Goal: Task Accomplishment & Management: Manage account settings

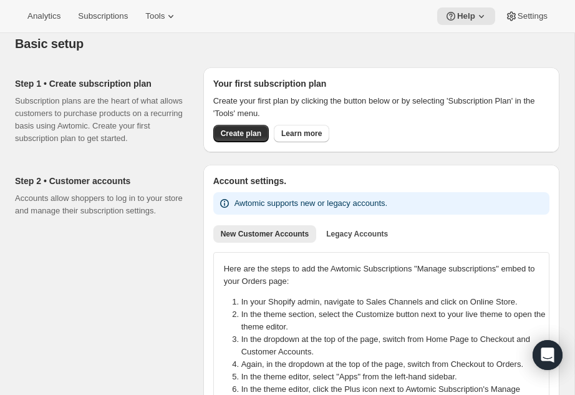
scroll to position [46, 0]
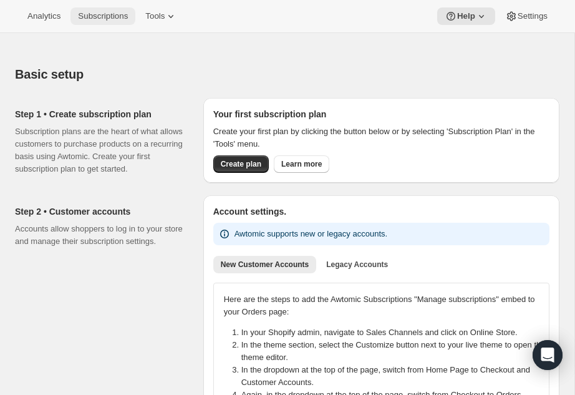
click at [93, 17] on span "Subscriptions" at bounding box center [103, 16] width 50 height 10
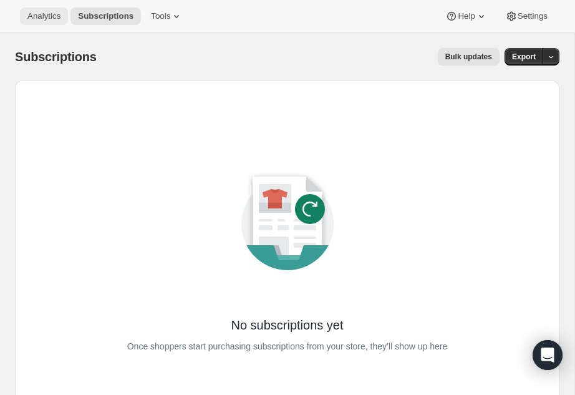
click at [39, 14] on span "Analytics" at bounding box center [43, 16] width 33 height 10
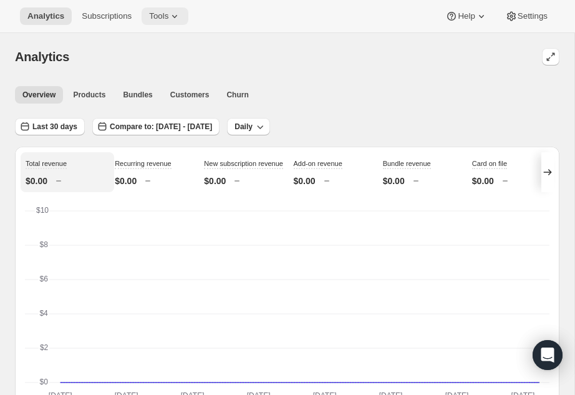
click at [155, 14] on span "Tools" at bounding box center [158, 16] width 19 height 10
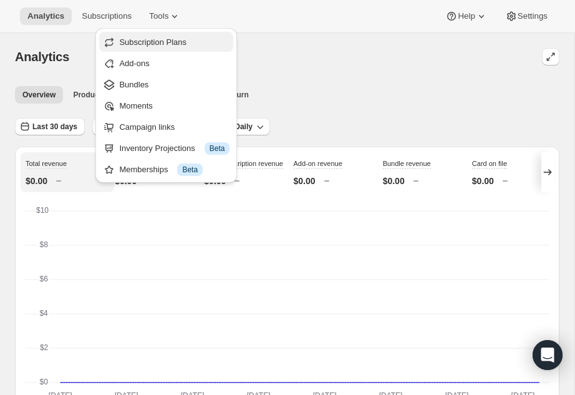
click at [143, 38] on span "Subscription Plans" at bounding box center [152, 41] width 67 height 9
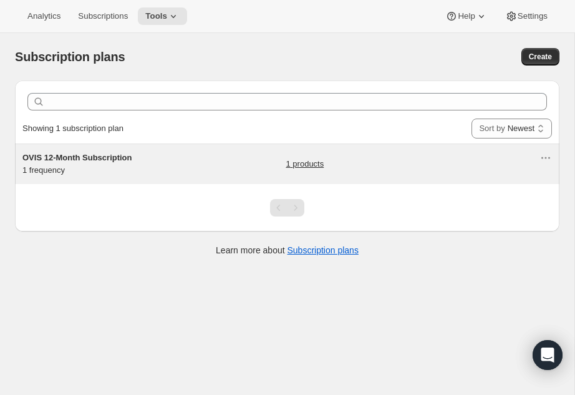
click at [99, 156] on span "OVIS 12-Month Subscription" at bounding box center [77, 157] width 110 height 9
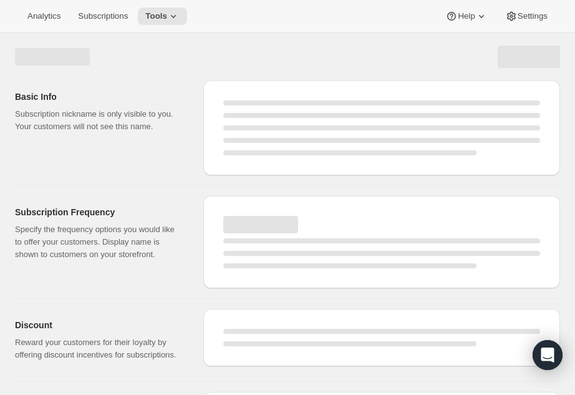
select select "WEEK"
select select "MONTH"
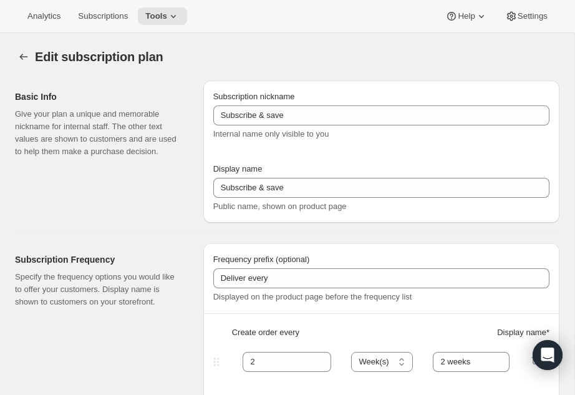
type input "OVIS 12-Month Subscription"
type input "1"
select select "MONTH"
type input "1 month"
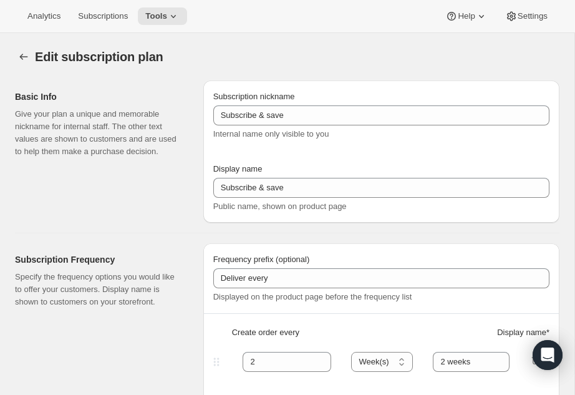
checkbox input "true"
click at [522, 11] on span "Settings" at bounding box center [532, 16] width 30 height 10
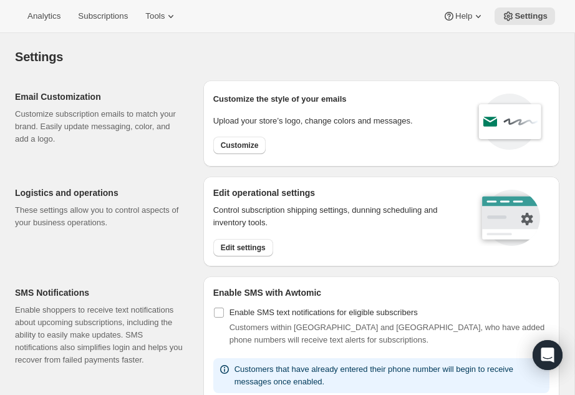
click at [107, 25] on div "Analytics Subscriptions Tools Help Settings" at bounding box center [287, 16] width 575 height 33
click at [110, 17] on span "Subscriptions" at bounding box center [103, 16] width 50 height 10
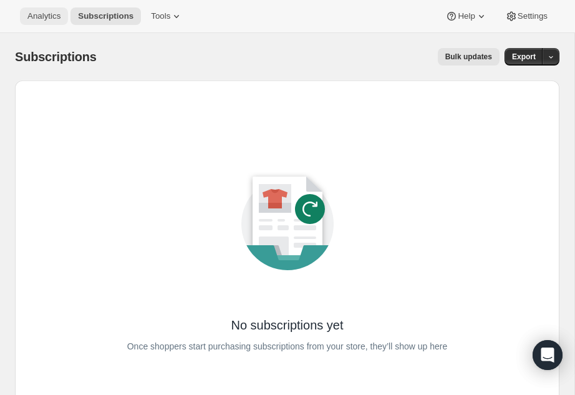
click at [47, 24] on button "Analytics" at bounding box center [44, 15] width 48 height 17
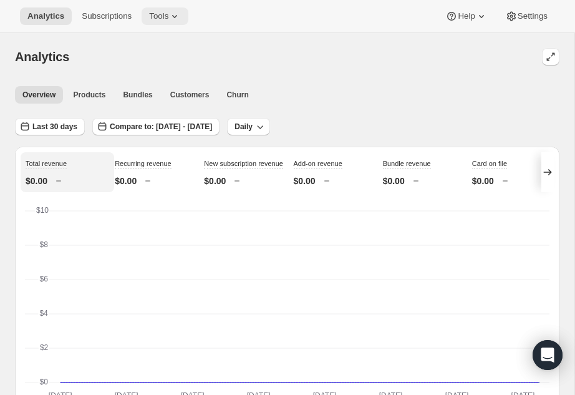
click at [168, 18] on span "Tools" at bounding box center [158, 16] width 19 height 10
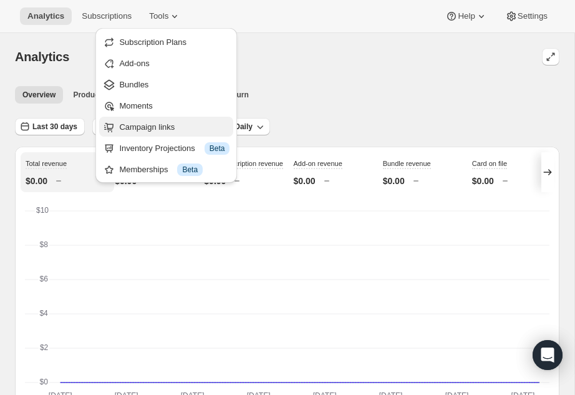
click at [127, 123] on span "Campaign links" at bounding box center [146, 126] width 55 height 9
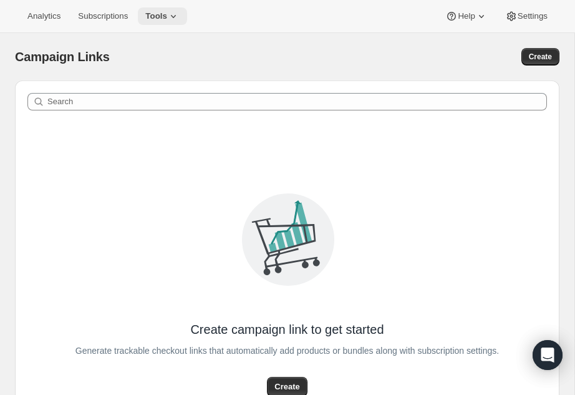
click at [165, 18] on span "Tools" at bounding box center [156, 16] width 22 height 10
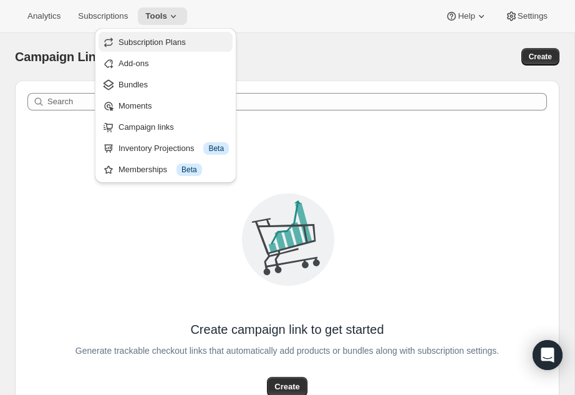
click at [142, 39] on span "Subscription Plans" at bounding box center [151, 41] width 67 height 9
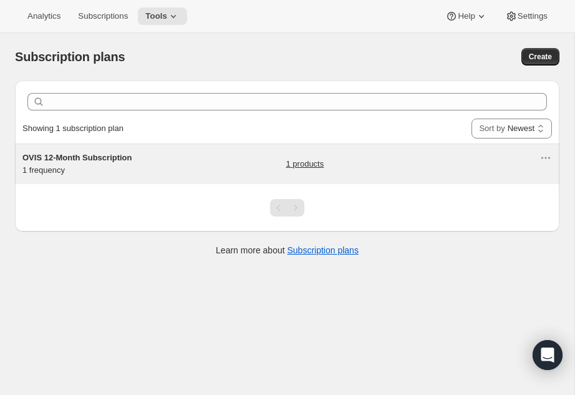
click at [92, 158] on span "OVIS 12-Month Subscription" at bounding box center [77, 157] width 110 height 9
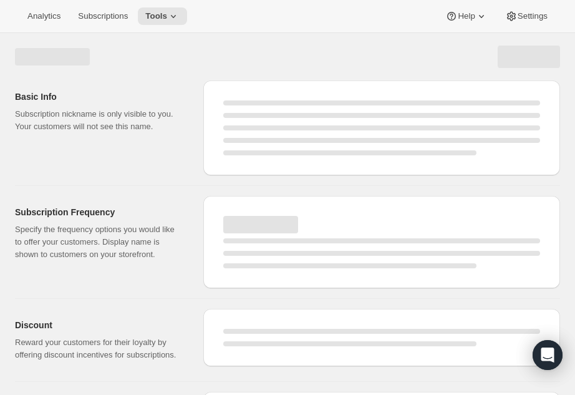
select select "WEEK"
select select "MONTH"
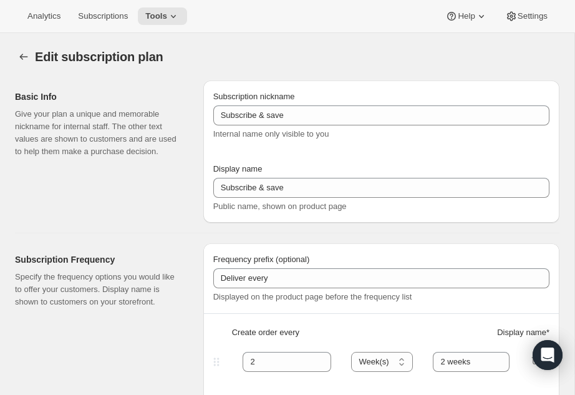
type input "OVIS 12-Month Subscription"
type input "1"
select select "MONTH"
type input "1 month"
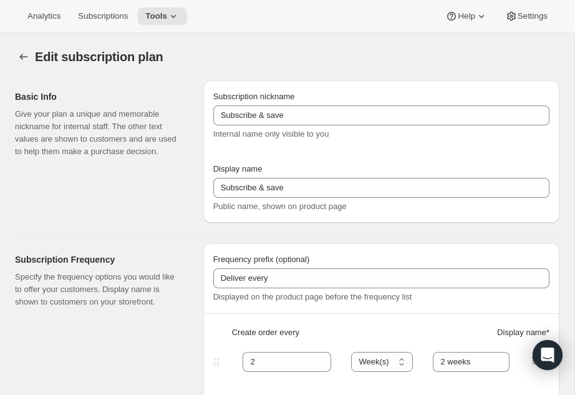
checkbox input "true"
click at [463, 15] on span "Help" at bounding box center [466, 16] width 17 height 10
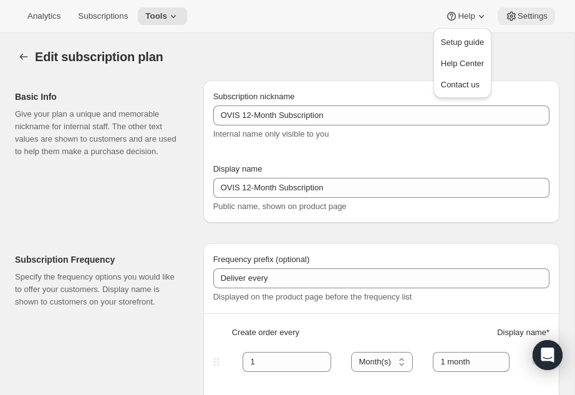
click at [531, 16] on span "Settings" at bounding box center [532, 16] width 30 height 10
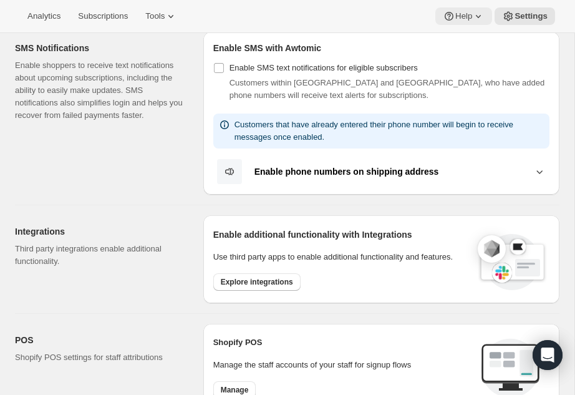
scroll to position [245, 0]
click at [465, 17] on span "Help" at bounding box center [463, 16] width 17 height 10
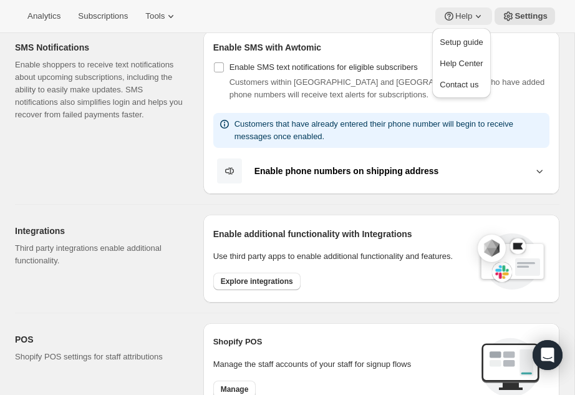
click at [465, 17] on span "Help" at bounding box center [463, 16] width 17 height 10
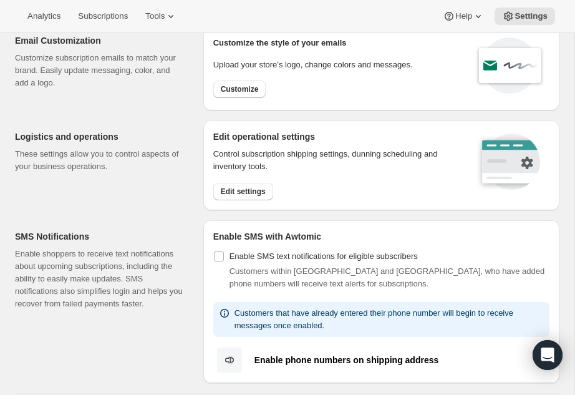
scroll to position [0, 0]
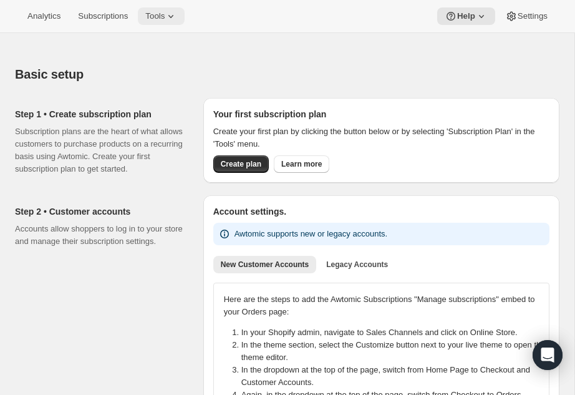
click at [165, 21] on span "Tools" at bounding box center [154, 16] width 19 height 10
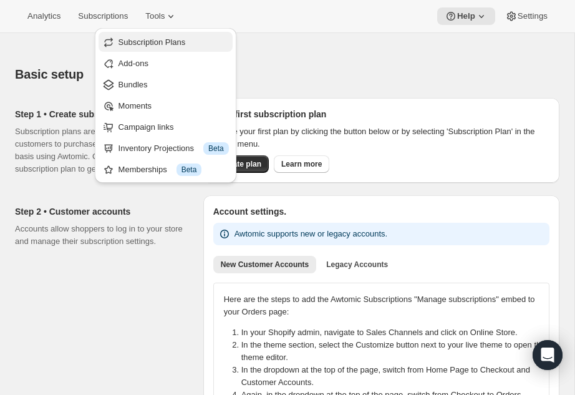
click at [156, 42] on span "Subscription Plans" at bounding box center [151, 41] width 67 height 9
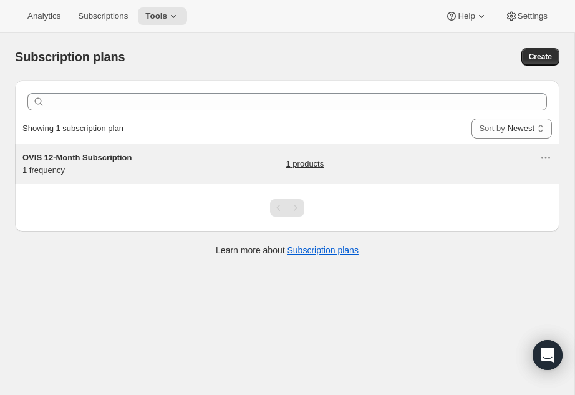
click at [90, 154] on span "OVIS 12-Month Subscription" at bounding box center [77, 157] width 110 height 9
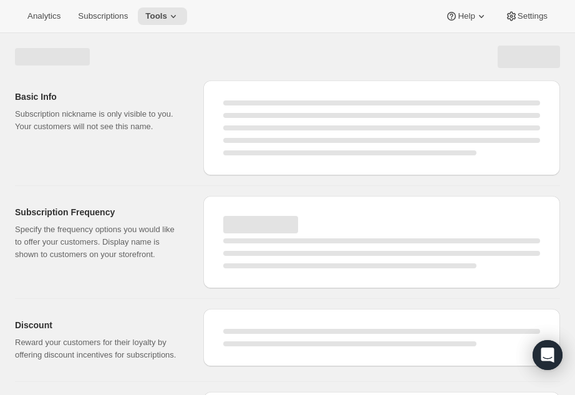
select select "WEEK"
select select "MONTH"
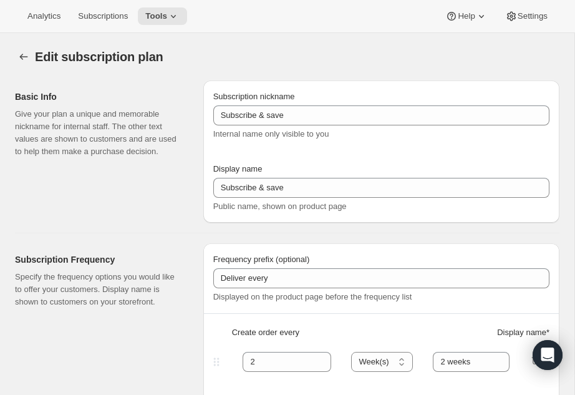
type input "OVIS 12-Month Subscription"
type input "1"
select select "MONTH"
type input "1 month"
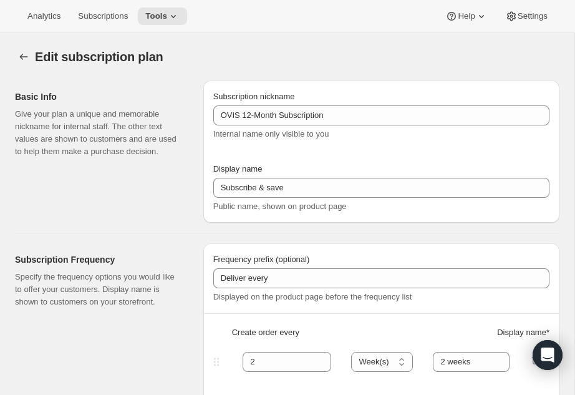
checkbox input "true"
click at [26, 60] on icon "Subscription plans" at bounding box center [23, 56] width 12 height 12
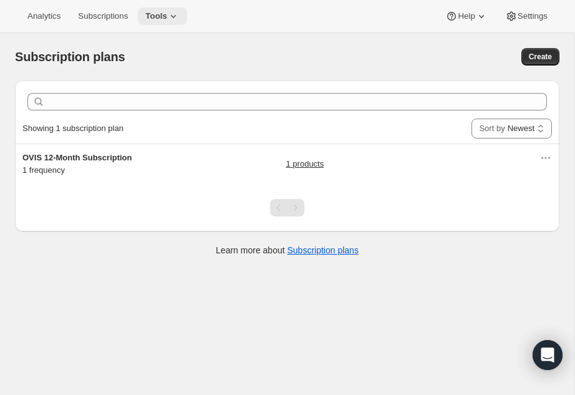
click at [167, 13] on span "Tools" at bounding box center [156, 16] width 22 height 10
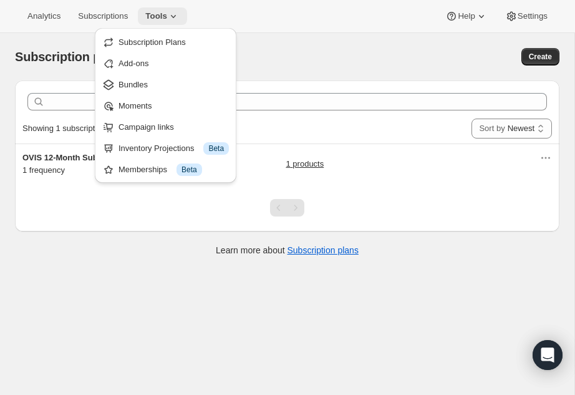
click at [166, 13] on span "Tools" at bounding box center [156, 16] width 22 height 10
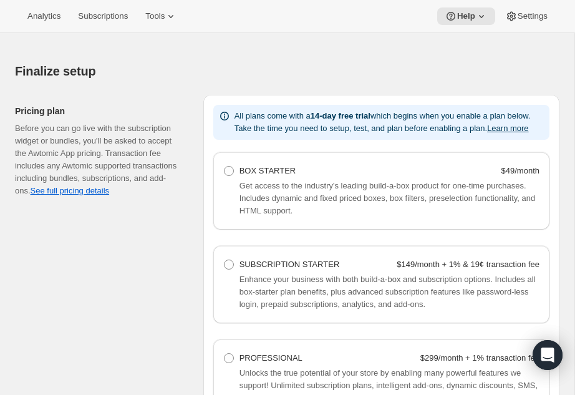
scroll to position [903, 0]
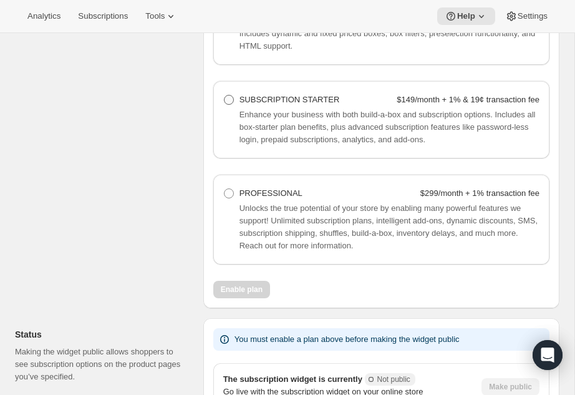
click at [225, 105] on span at bounding box center [229, 100] width 10 height 10
click at [224, 95] on Starter "SUBSCRIPTION STARTER $149/month + 1% & 19¢ transaction fee" at bounding box center [224, 95] width 1 height 1
radio Starter "true"
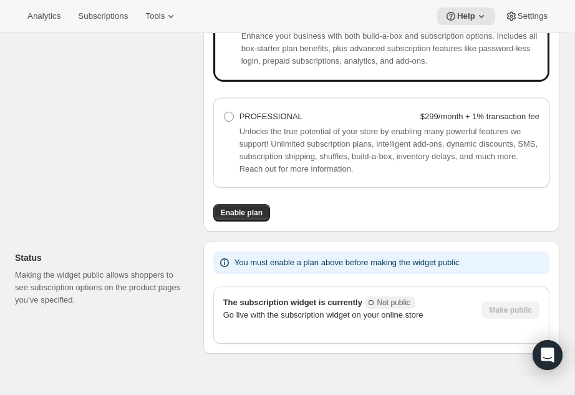
scroll to position [1020, 0]
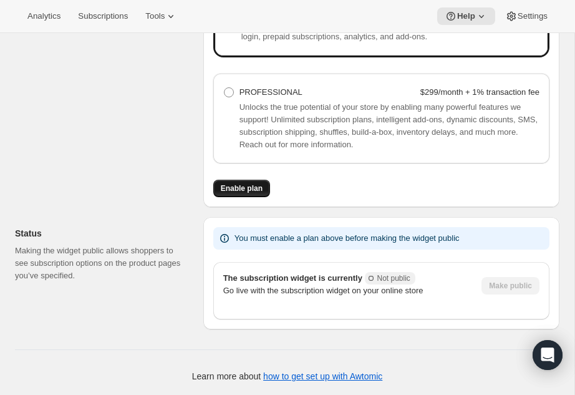
click at [228, 190] on span "Enable plan" at bounding box center [242, 188] width 42 height 10
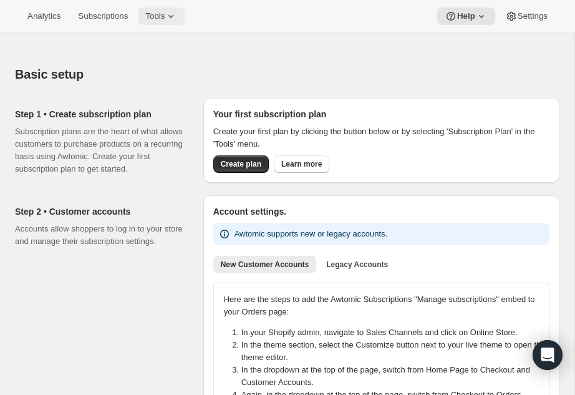
click at [165, 11] on span "Tools" at bounding box center [154, 16] width 19 height 10
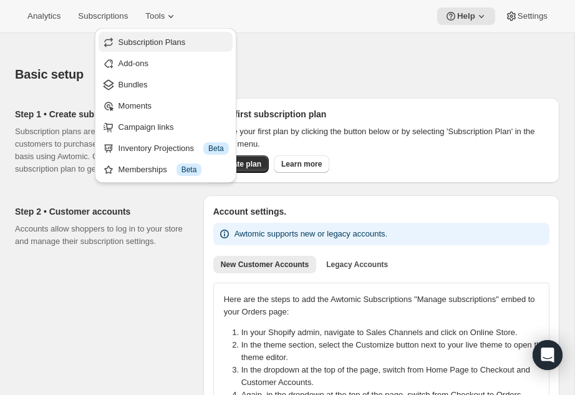
click at [156, 42] on span "Subscription Plans" at bounding box center [151, 41] width 67 height 9
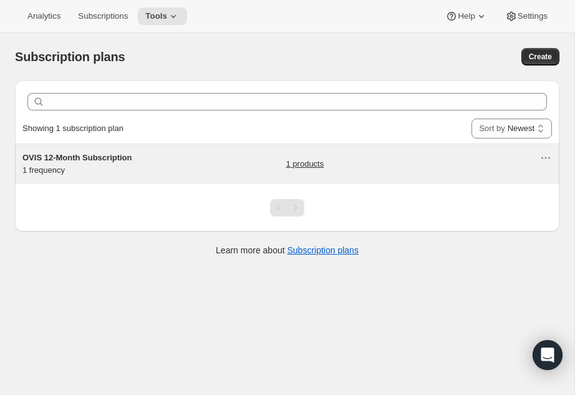
click at [95, 153] on span "OVIS 12-Month Subscription" at bounding box center [77, 157] width 110 height 9
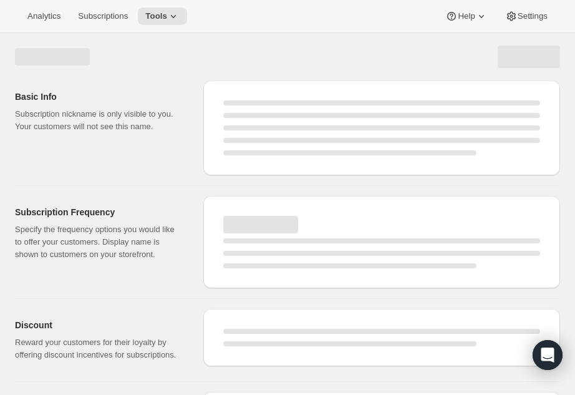
select select "WEEK"
select select "MONTH"
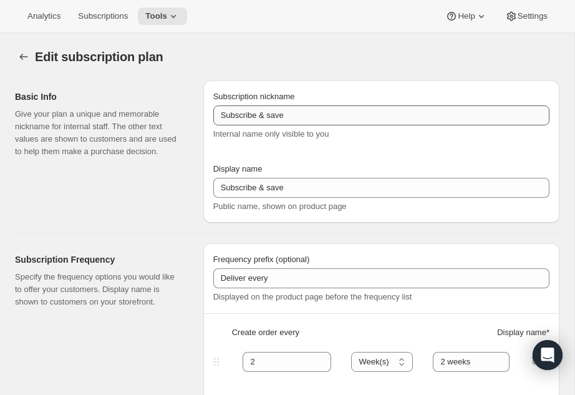
type input "OVIS 12-Month Subscription"
type input "1"
select select "MONTH"
type input "1 month"
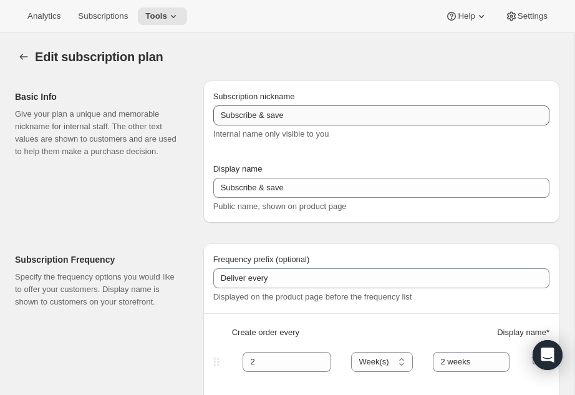
checkbox input "true"
click at [180, 16] on icon at bounding box center [173, 16] width 12 height 12
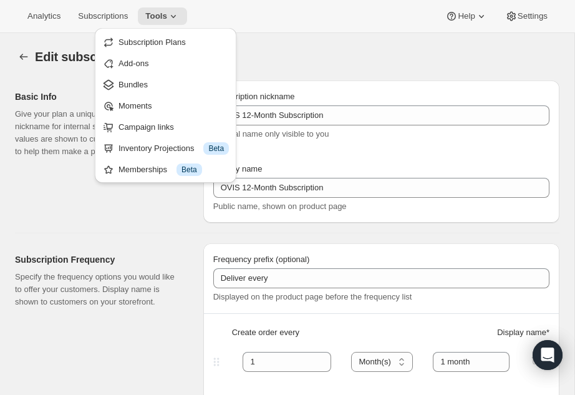
click at [61, 102] on h2 "Basic Info" at bounding box center [99, 96] width 168 height 12
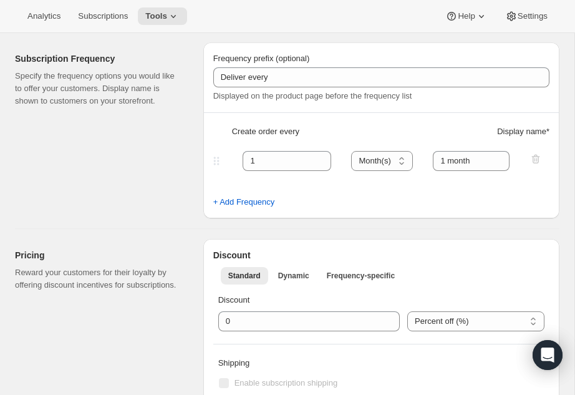
scroll to position [210, 0]
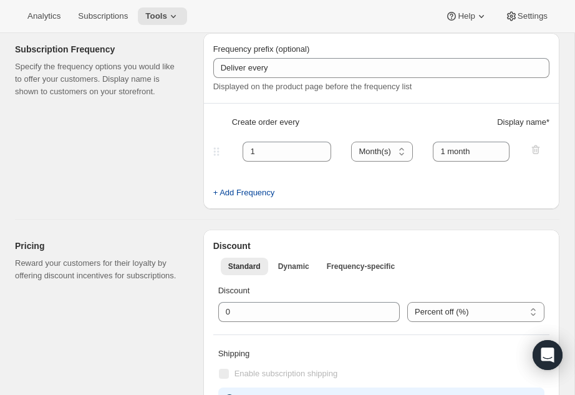
click at [234, 194] on span "+ Add Frequency" at bounding box center [244, 192] width 62 height 12
select select "MONTH"
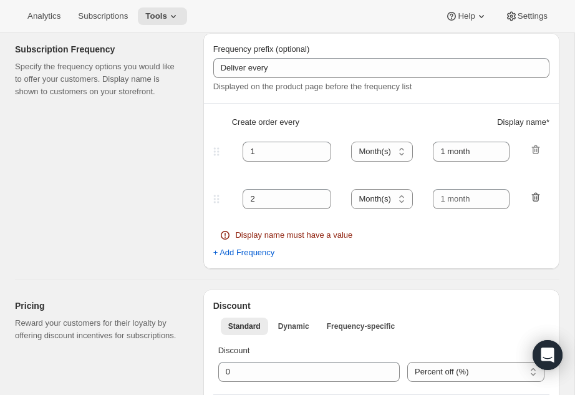
click at [536, 201] on icon "button" at bounding box center [536, 197] width 8 height 9
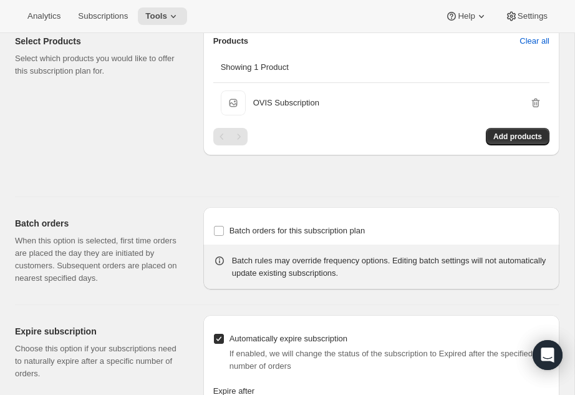
scroll to position [0, 0]
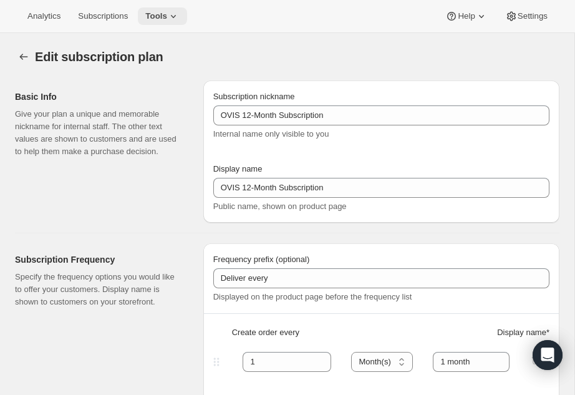
click at [167, 17] on span "Tools" at bounding box center [156, 16] width 22 height 10
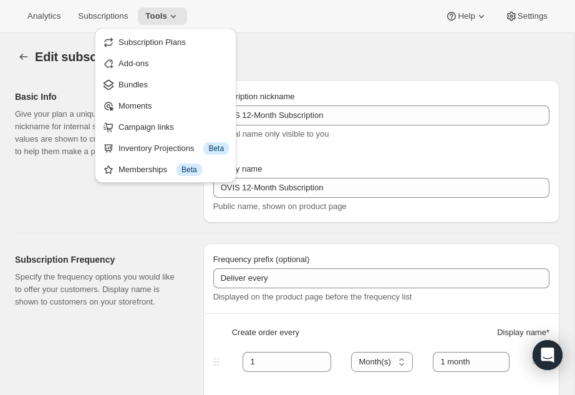
click at [138, 201] on div "Basic Info Give your plan a unique and memorable nickname for internal staff. T…" at bounding box center [104, 151] width 178 height 142
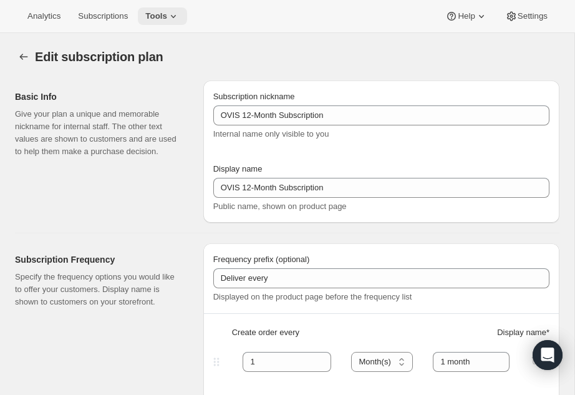
click at [167, 19] on span "Tools" at bounding box center [156, 16] width 22 height 10
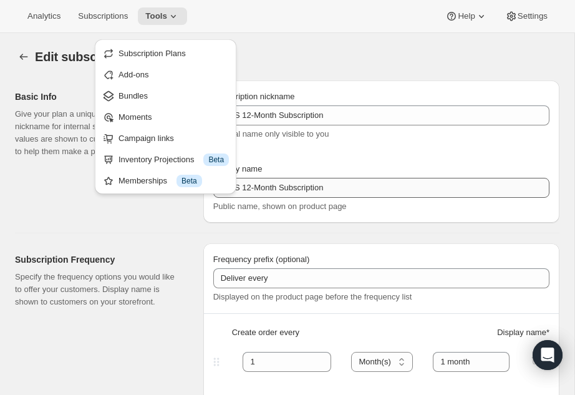
scroll to position [481, 0]
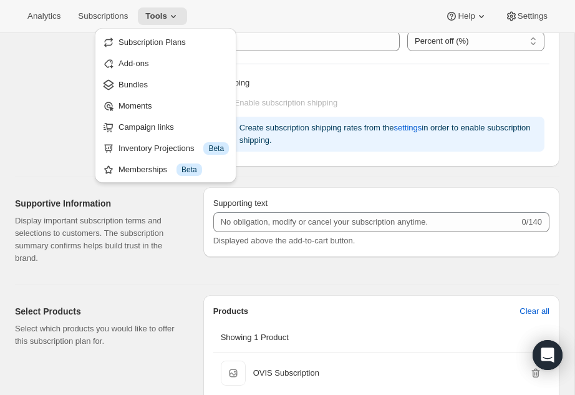
click at [111, 195] on div "Supportive Information Display important subscription terms and selections to c…" at bounding box center [104, 230] width 178 height 87
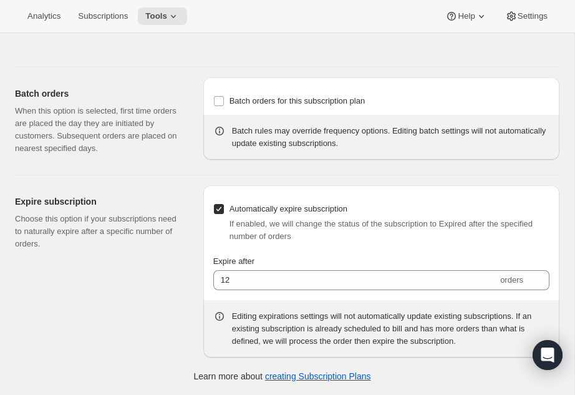
scroll to position [0, 0]
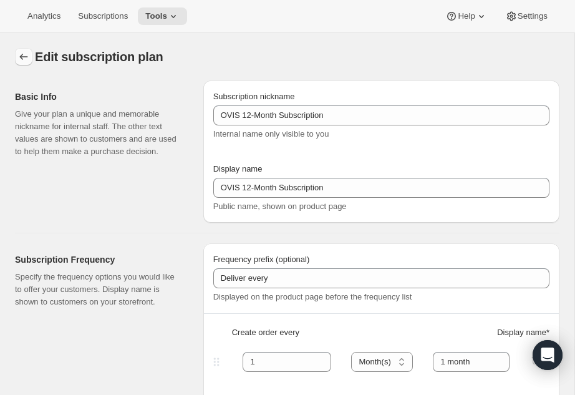
click at [20, 57] on icon "Subscription plans" at bounding box center [24, 57] width 8 height 6
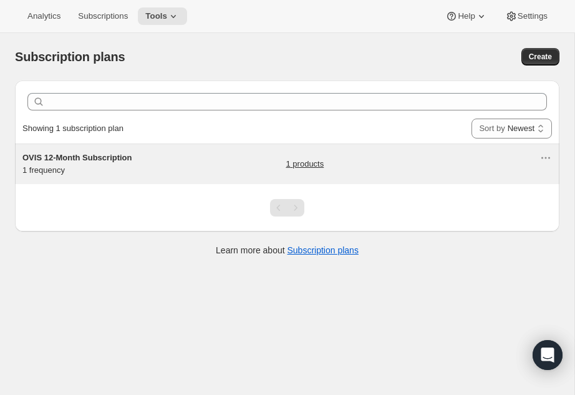
click at [80, 158] on span "OVIS 12-Month Subscription" at bounding box center [77, 157] width 110 height 9
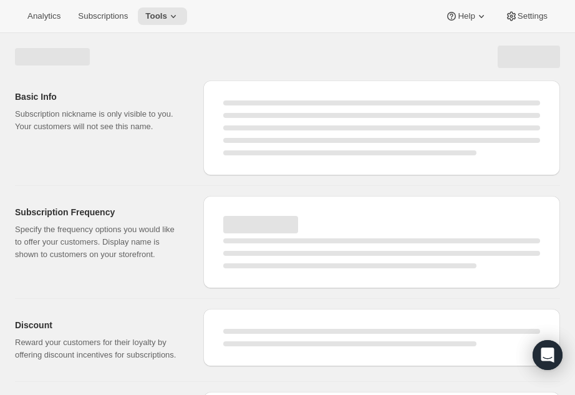
select select "WEEK"
select select "MONTH"
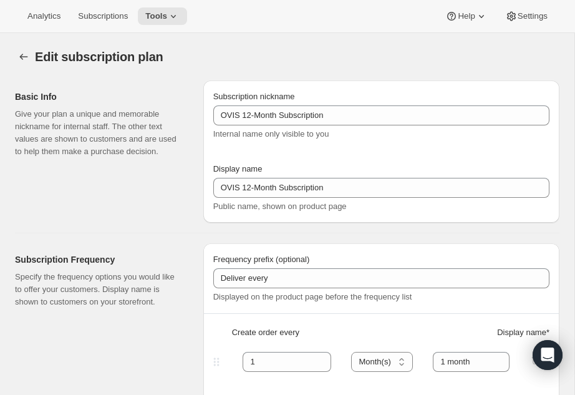
type input "OVIS 12-Month Subscription"
type input "1"
select select "MONTH"
type input "1 month"
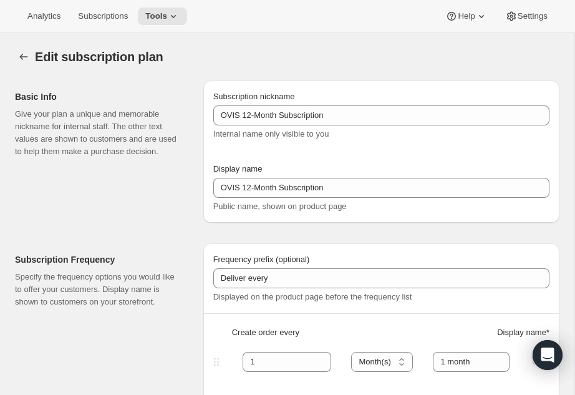
checkbox input "true"
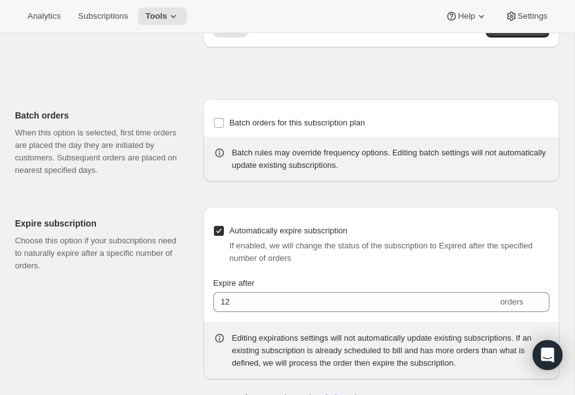
scroll to position [880, 0]
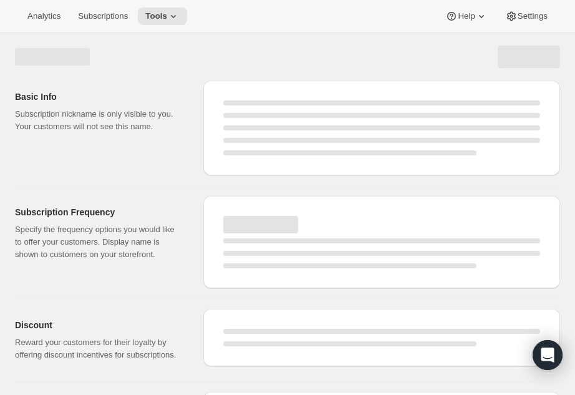
select select "WEEK"
select select "MONTH"
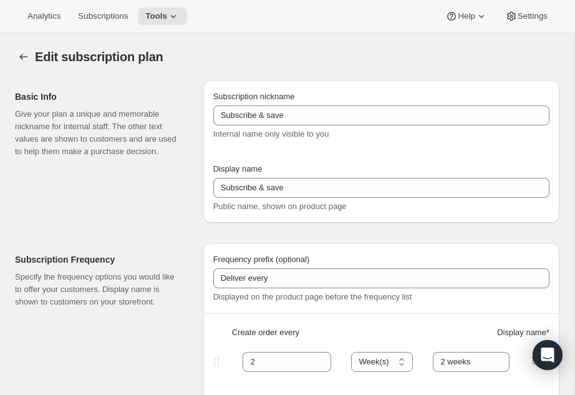
type input "OVIS 12-Month Subscription"
type input "1"
select select "MONTH"
type input "1 month"
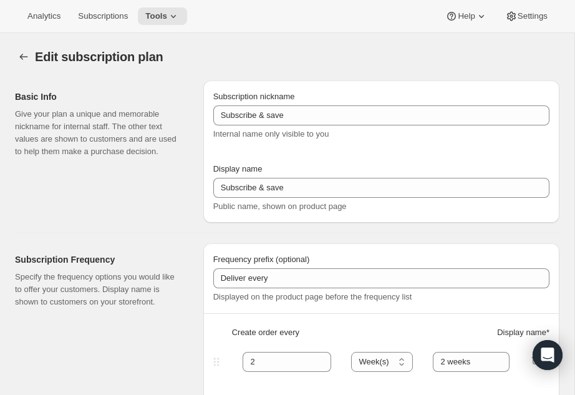
checkbox input "true"
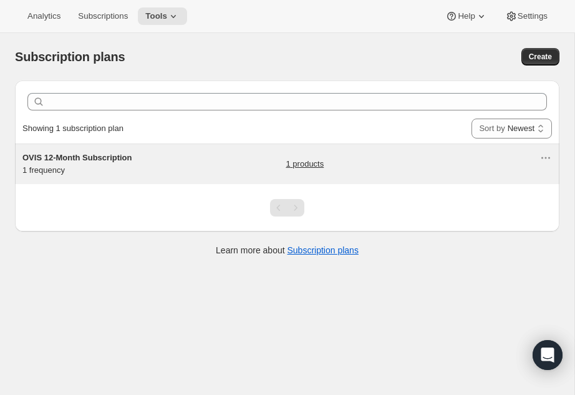
click at [98, 156] on span "OVIS 12-Month Subscription" at bounding box center [77, 157] width 110 height 9
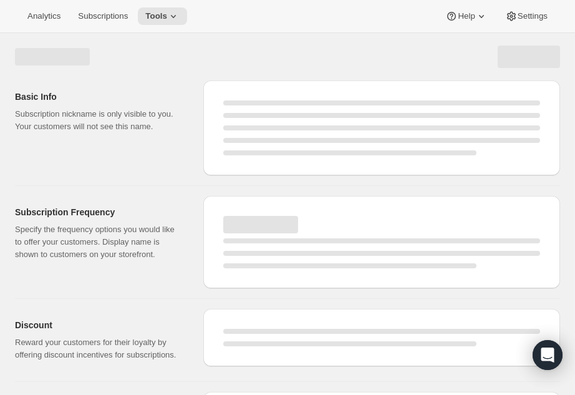
select select "WEEK"
select select "MONTH"
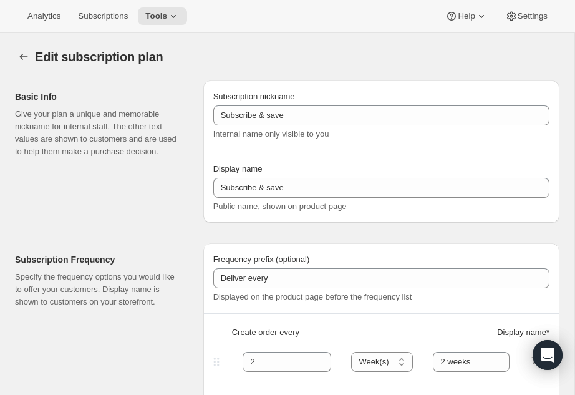
type input "OVIS 12-Month Subscription"
type input "1"
select select "MONTH"
type input "1 month"
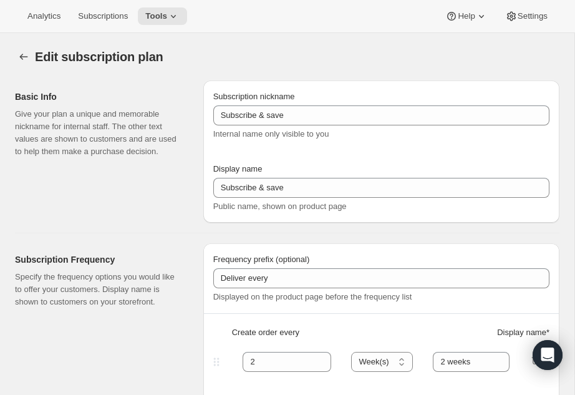
checkbox input "true"
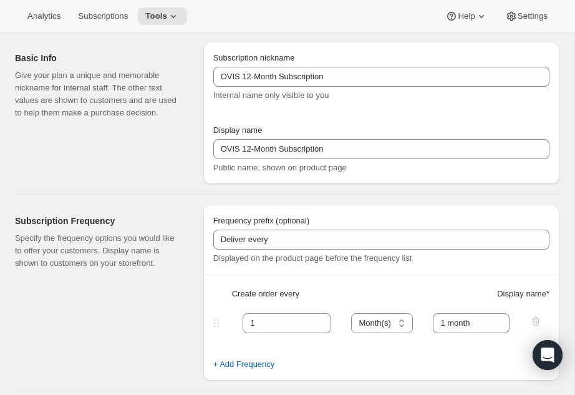
scroll to position [55, 0]
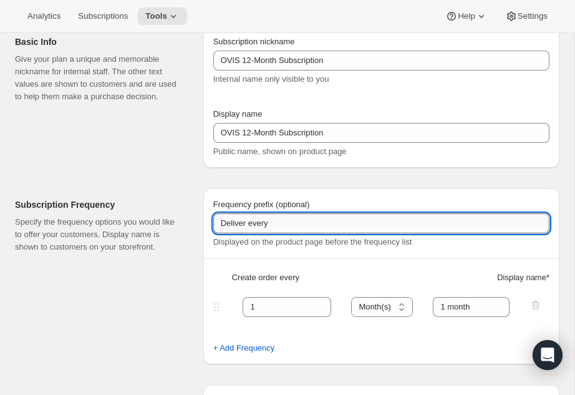
click at [269, 224] on input "Deliver every" at bounding box center [381, 223] width 336 height 20
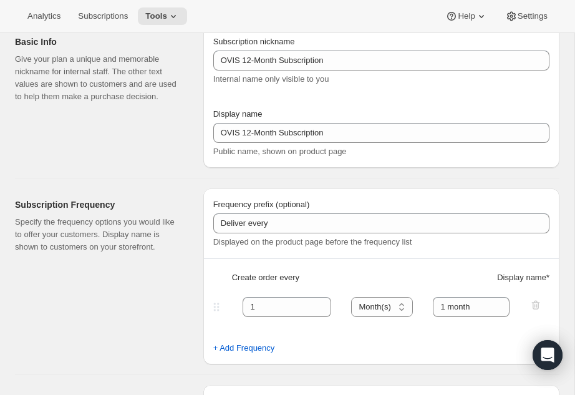
click at [186, 226] on div "Subscription Frequency Specify the frequency options you would like to offer yo…" at bounding box center [104, 276] width 178 height 176
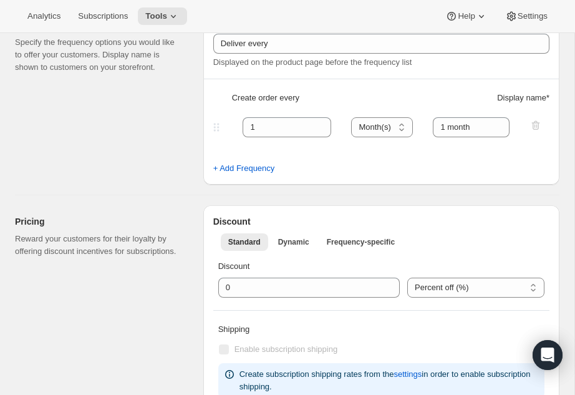
scroll to position [0, 0]
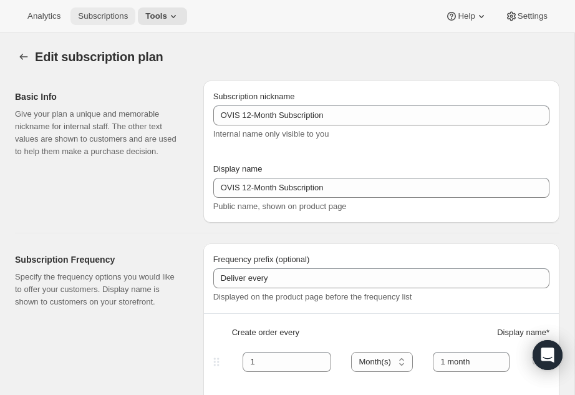
click at [102, 7] on button "Subscriptions" at bounding box center [102, 15] width 65 height 17
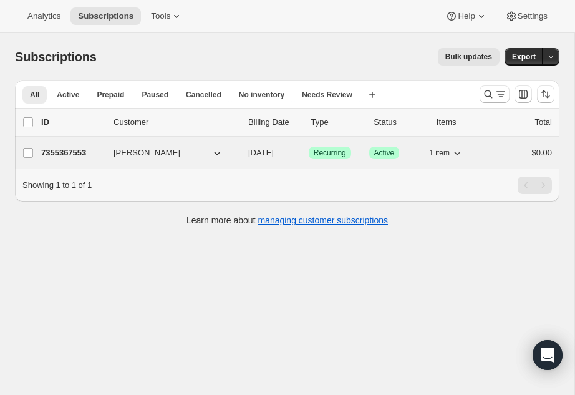
click at [97, 158] on p "7355367553" at bounding box center [72, 152] width 62 height 12
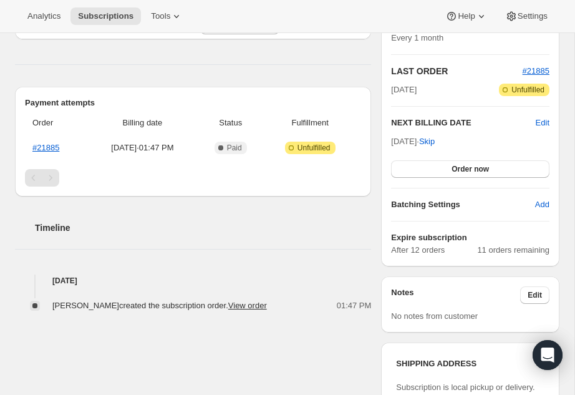
scroll to position [276, 0]
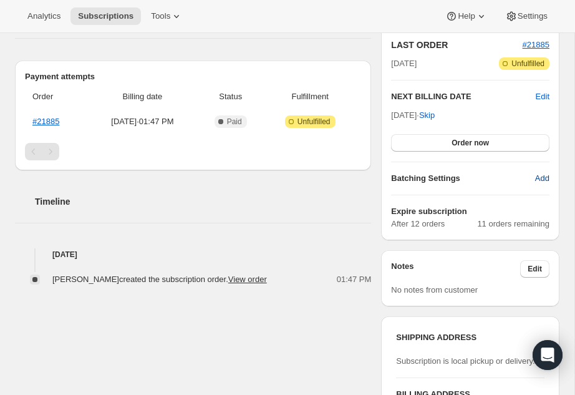
click at [537, 181] on span "Add" at bounding box center [542, 178] width 14 height 12
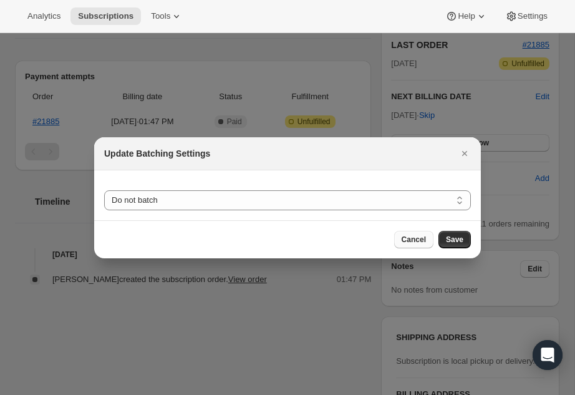
click at [398, 239] on button "Cancel" at bounding box center [413, 239] width 39 height 17
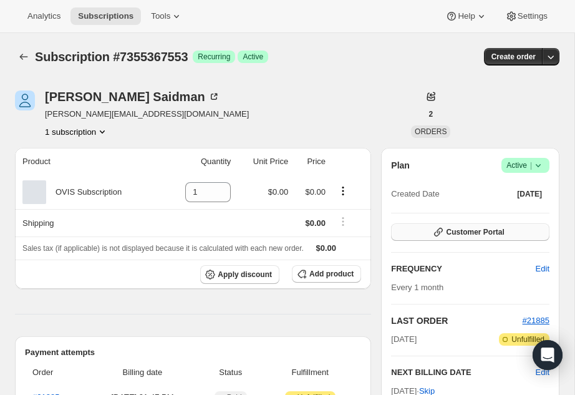
click at [407, 229] on button "Customer Portal" at bounding box center [470, 231] width 158 height 17
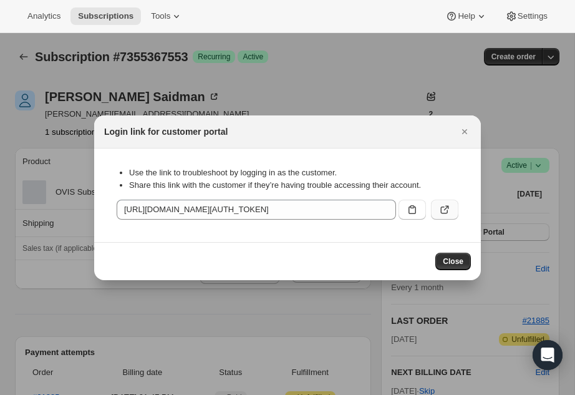
click at [437, 209] on button ":r92:" at bounding box center [444, 209] width 27 height 20
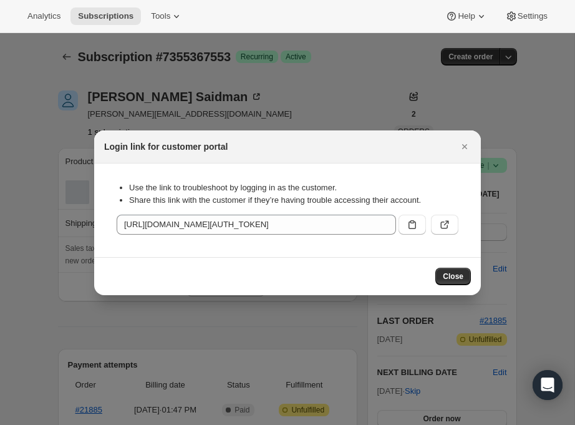
drag, startPoint x: 451, startPoint y: 279, endPoint x: 360, endPoint y: 27, distance: 268.4
click at [451, 279] on span "Close" at bounding box center [453, 276] width 21 height 10
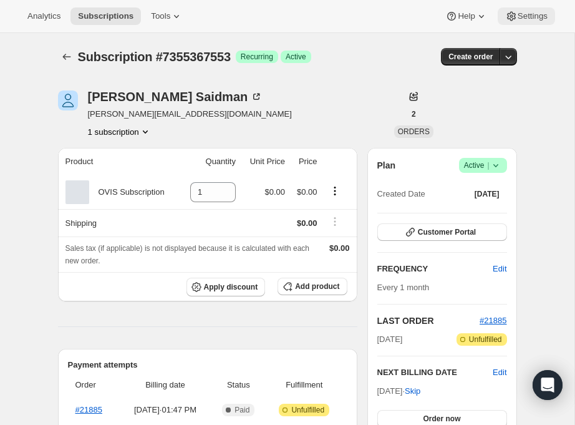
click at [524, 22] on button "Settings" at bounding box center [525, 15] width 57 height 17
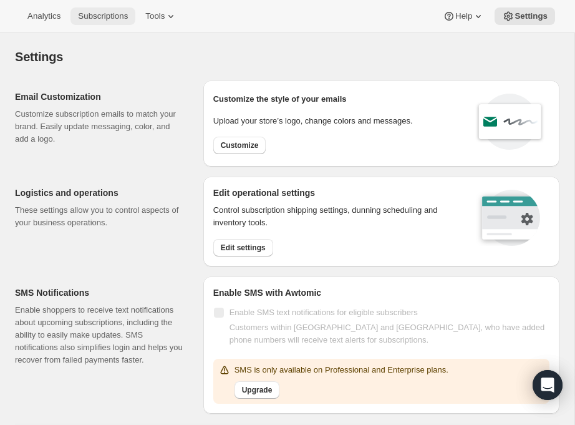
click at [106, 22] on button "Subscriptions" at bounding box center [102, 15] width 65 height 17
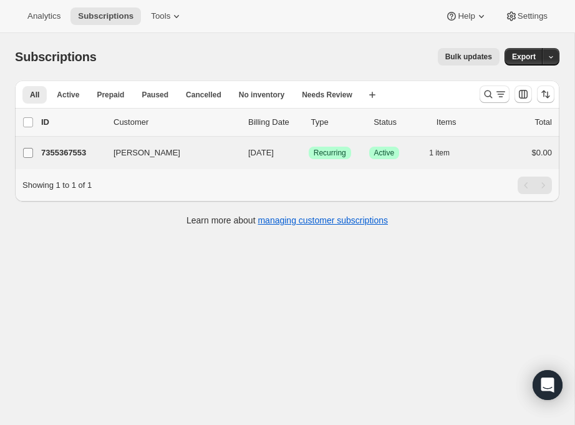
click at [26, 155] on input "[PERSON_NAME]" at bounding box center [28, 153] width 10 height 10
checkbox input "true"
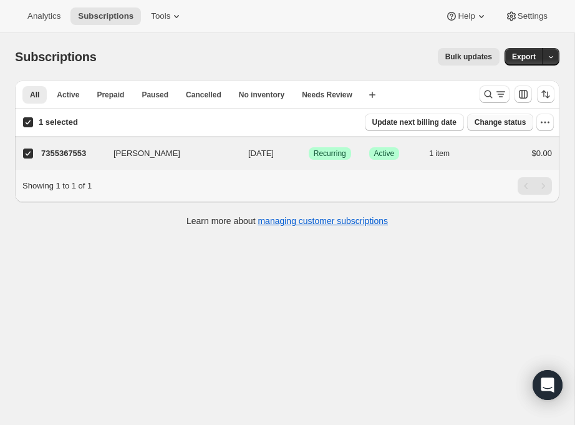
click at [516, 124] on span "Change status" at bounding box center [500, 122] width 52 height 10
select select "13"
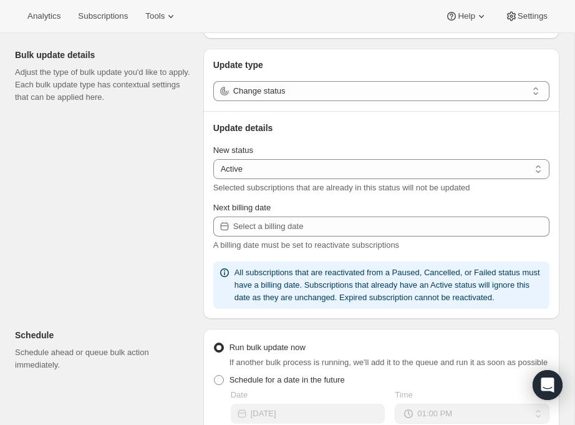
scroll to position [125, 0]
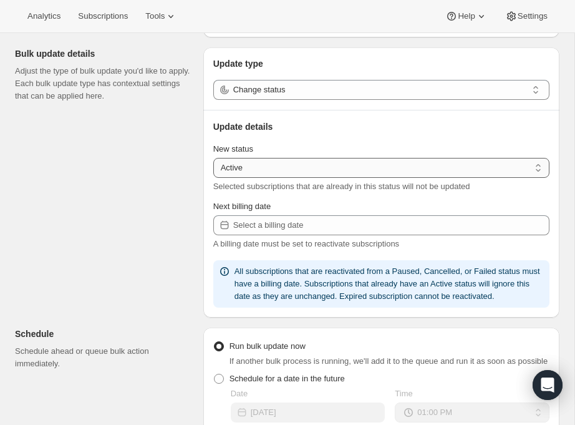
click at [229, 166] on select "Active Paused Cancelled" at bounding box center [381, 168] width 336 height 20
select select "cancelled"
click at [213, 158] on select "Active Paused Cancelled" at bounding box center [381, 168] width 336 height 20
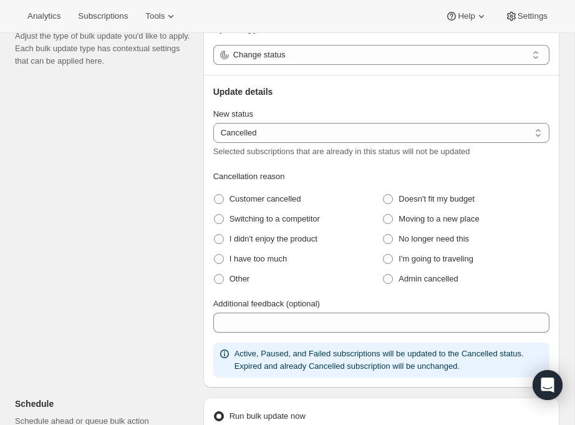
scroll to position [197, 0]
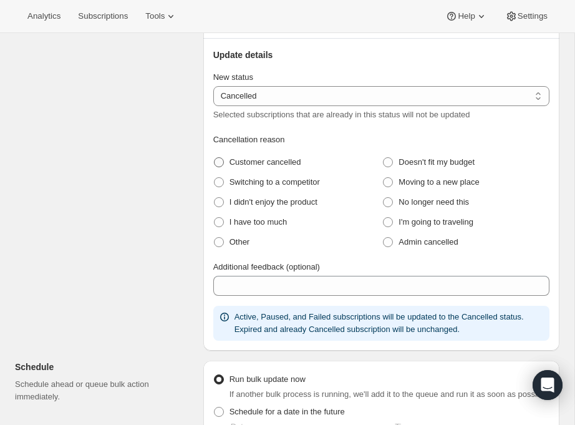
click at [221, 162] on span at bounding box center [219, 162] width 10 height 10
click at [214, 158] on cancelled "Customer cancelled" at bounding box center [214, 157] width 1 height 1
radio cancelled "true"
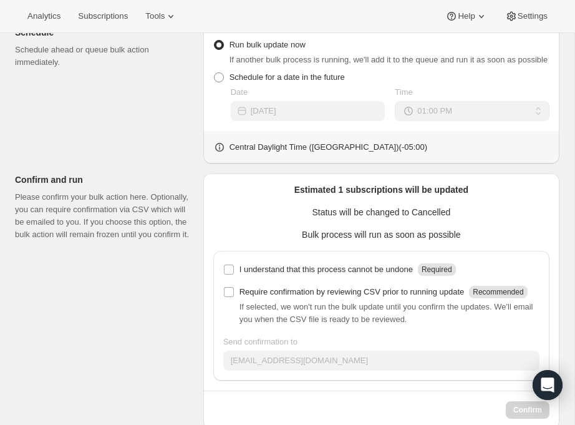
scroll to position [580, 0]
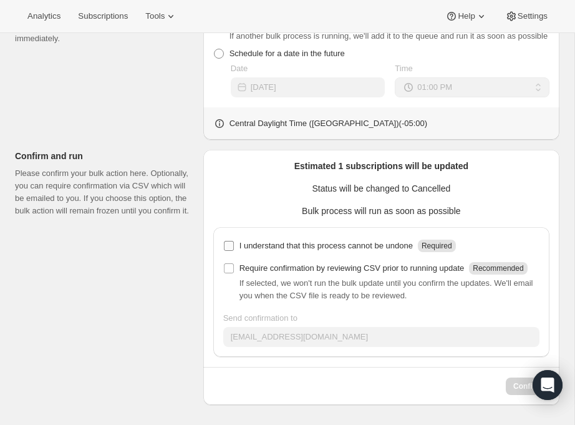
click at [227, 241] on input "I understand that this process cannot be undone Required" at bounding box center [229, 246] width 10 height 10
checkbox input "true"
click at [224, 263] on input "Require confirmation by reviewing CSV prior to running update Recommended" at bounding box center [229, 268] width 10 height 10
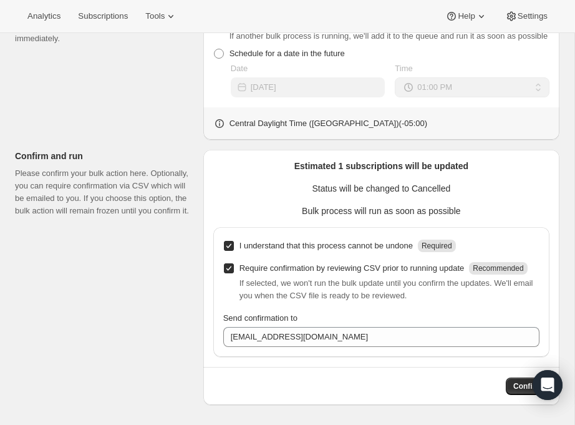
click at [228, 263] on input "Require confirmation by reviewing CSV prior to running update Recommended" at bounding box center [229, 268] width 10 height 10
checkbox input "false"
click at [510, 385] on button "Confirm" at bounding box center [528, 385] width 44 height 17
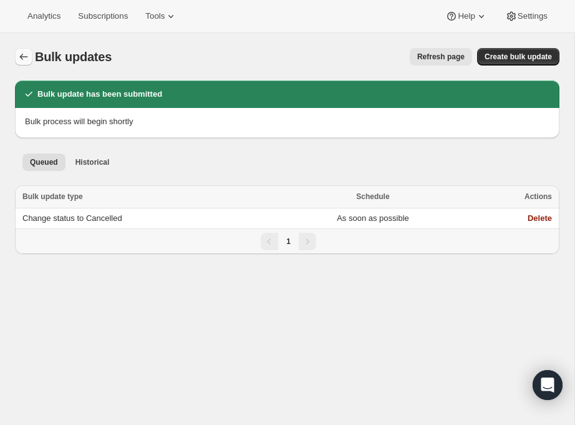
click at [22, 58] on icon "Bulk updates" at bounding box center [23, 56] width 12 height 12
